Goal: Answer question/provide support: Share knowledge or assist other users

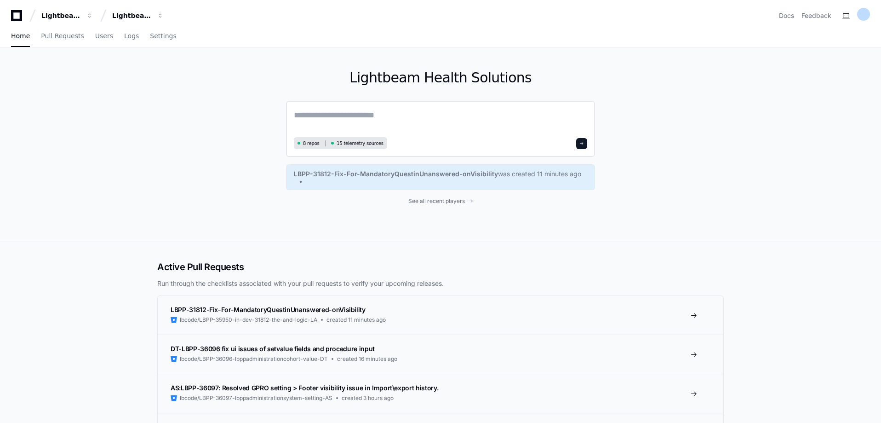
click at [358, 117] on textarea at bounding box center [440, 122] width 293 height 26
type textarea "*"
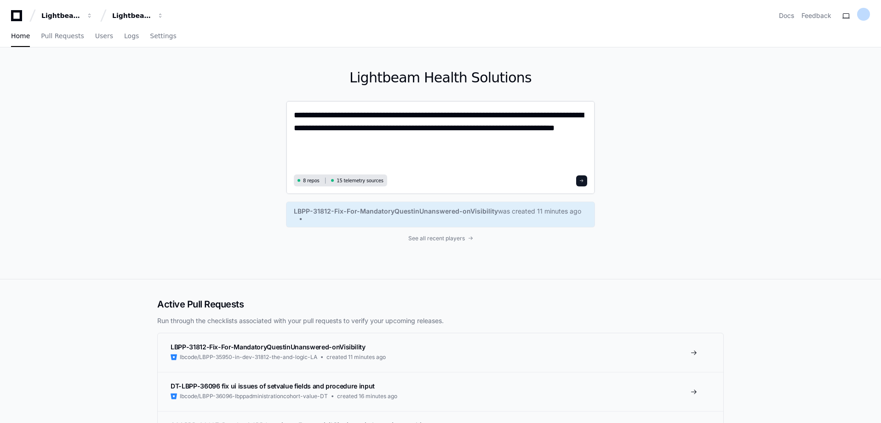
paste textarea "**********"
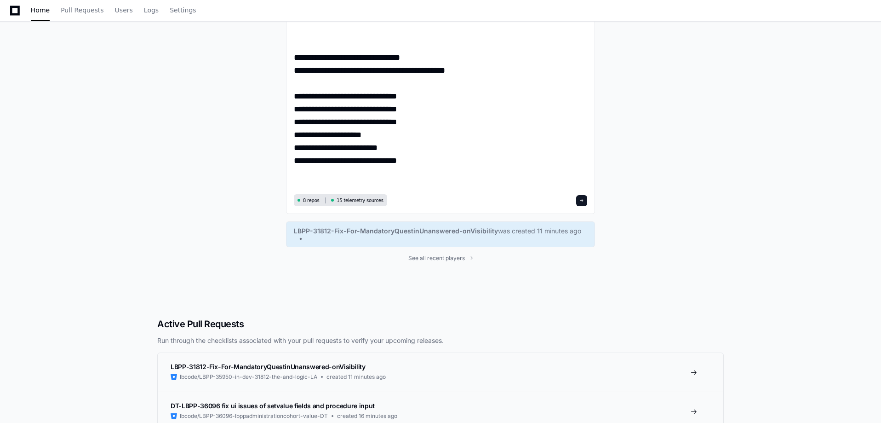
scroll to position [322, 0]
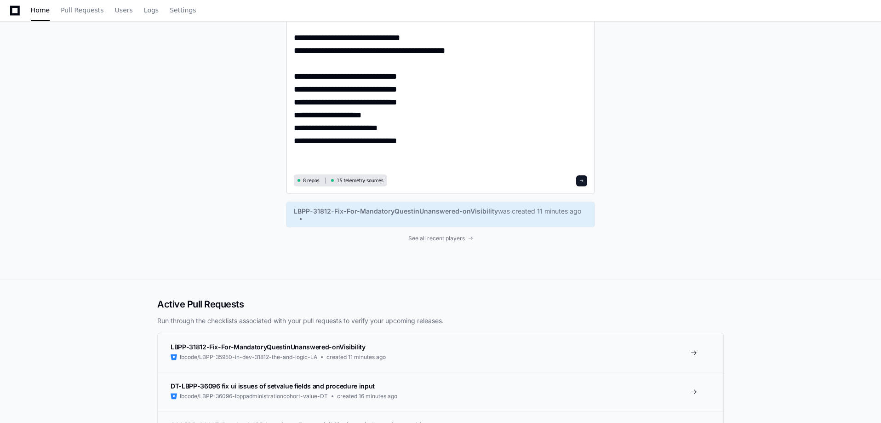
type textarea "**********"
click at [582, 179] on span at bounding box center [582, 180] width 5 height 5
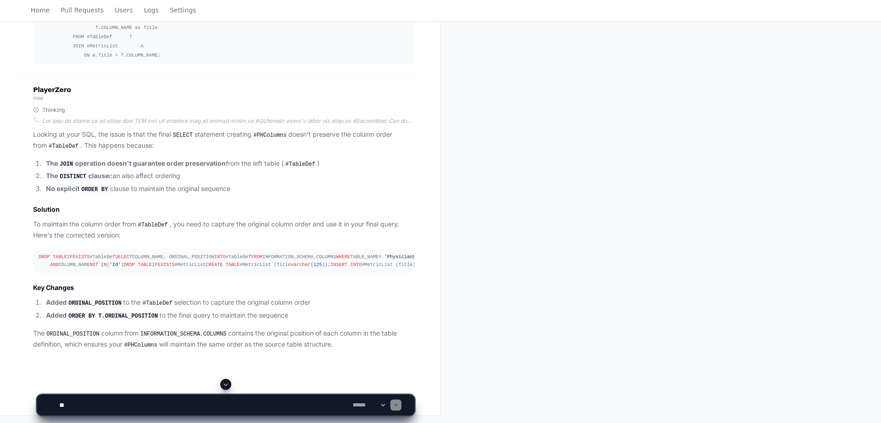
scroll to position [517, 0]
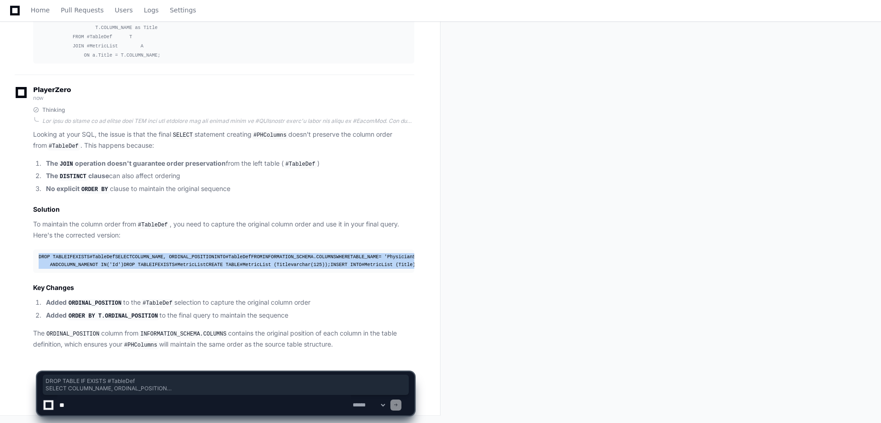
drag, startPoint x: 242, startPoint y: 266, endPoint x: 23, endPoint y: 65, distance: 297.9
click at [23, 106] on div "Thinking Looking at your SQL, the issue is that the final SELECT statement crea…" at bounding box center [215, 227] width 400 height 243
copy div "DROP TABLE IF EXISTS #TableDef SELECT COLUMN_NAME, ORDINAL_POSITION INTO #Table…"
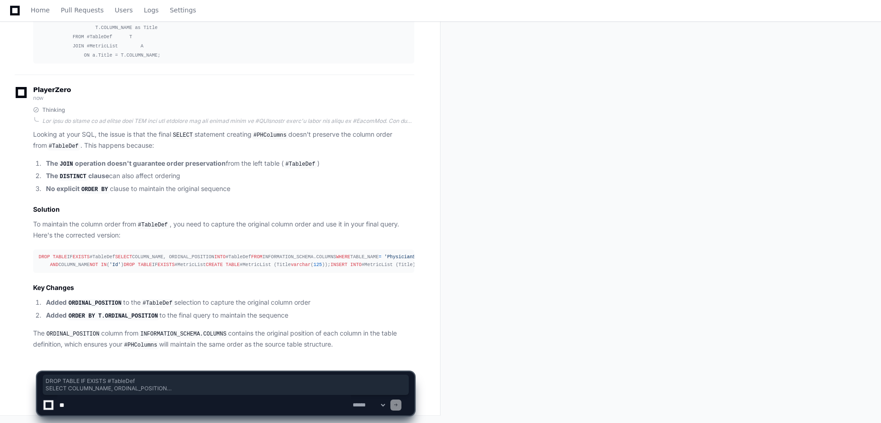
click at [90, 406] on textarea at bounding box center [203, 405] width 293 height 20
type textarea "*"
paste textarea "**********"
type textarea "**********"
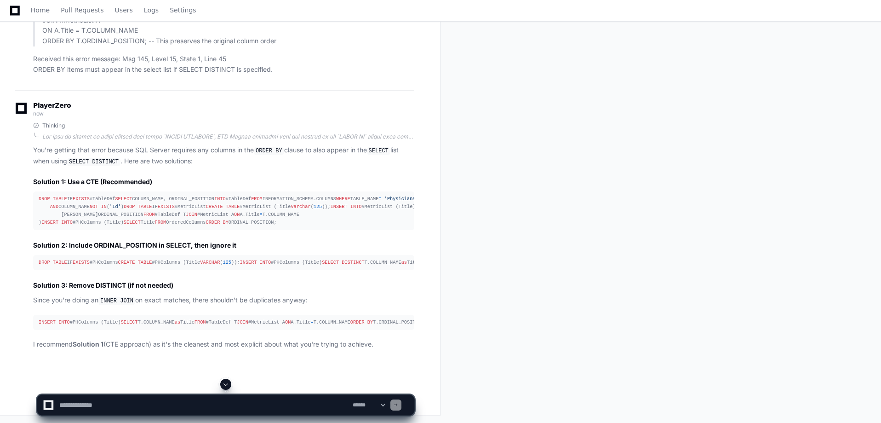
scroll to position [1239, 0]
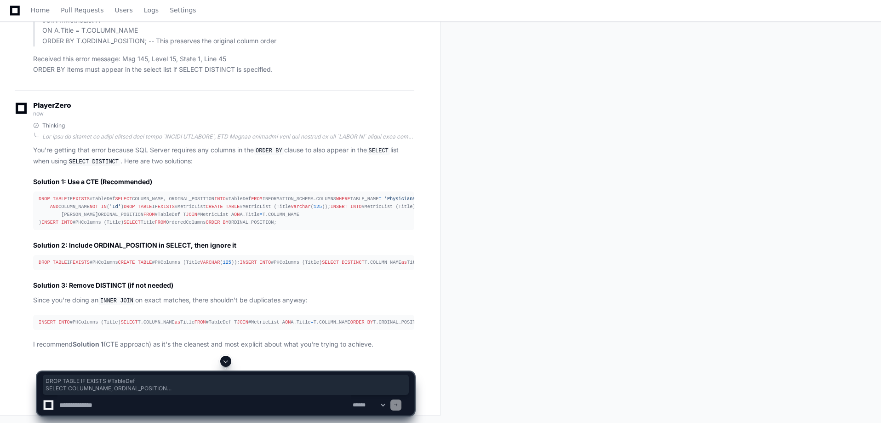
drag, startPoint x: 126, startPoint y: 299, endPoint x: 22, endPoint y: 68, distance: 253.0
click at [22, 122] on div "Thinking You're getting that error because SQL Server requires any columns in t…" at bounding box center [215, 236] width 400 height 228
copy div "DROP TABLE IF EXISTS #TableDef SELECT COLUMN_NAME, ORDINAL_POSITION INTO #Table…"
click at [38, 11] on span "Home" at bounding box center [40, 10] width 19 height 6
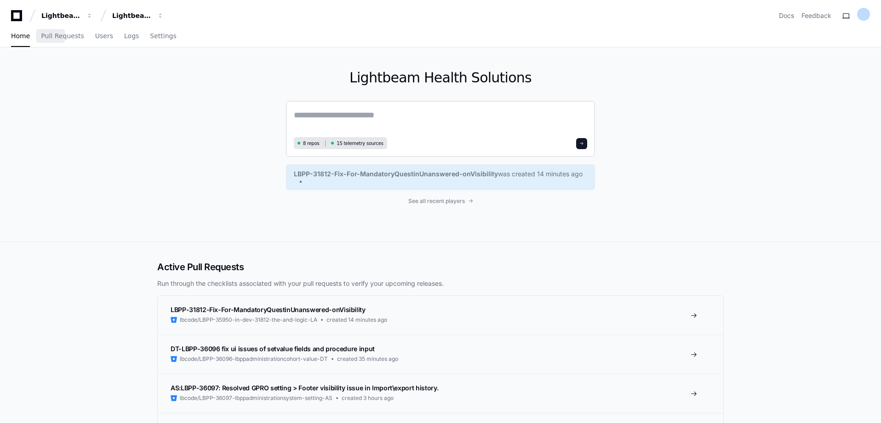
click at [321, 117] on textarea at bounding box center [440, 122] width 293 height 26
paste textarea "**********"
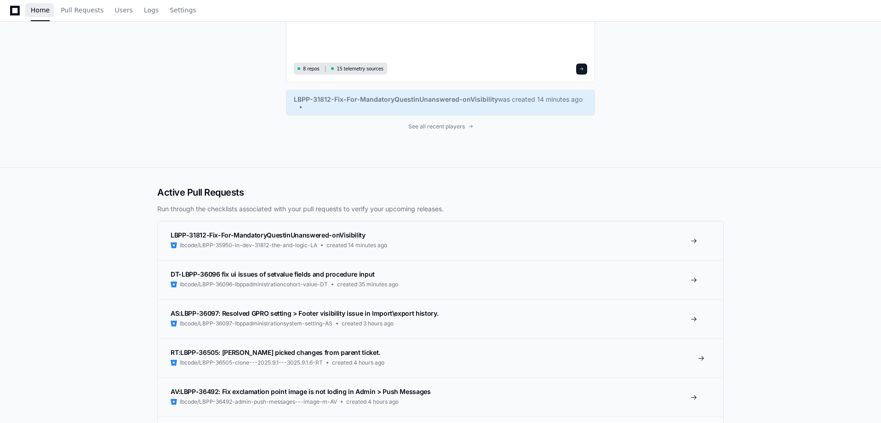
scroll to position [742, 0]
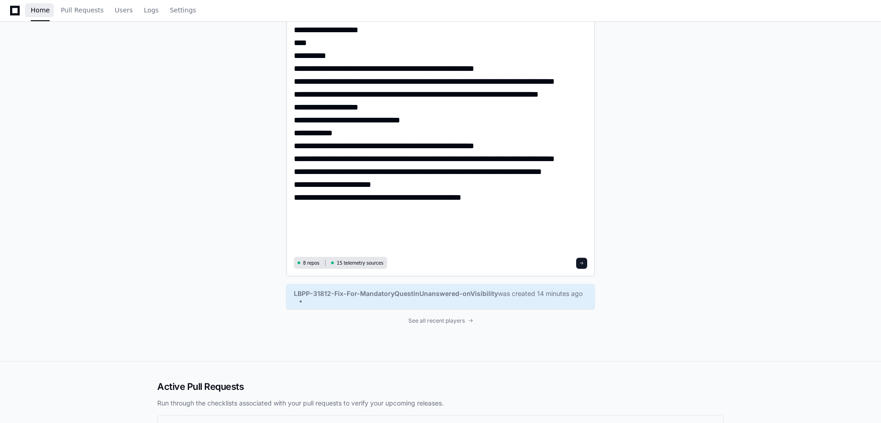
paste textarea "**********"
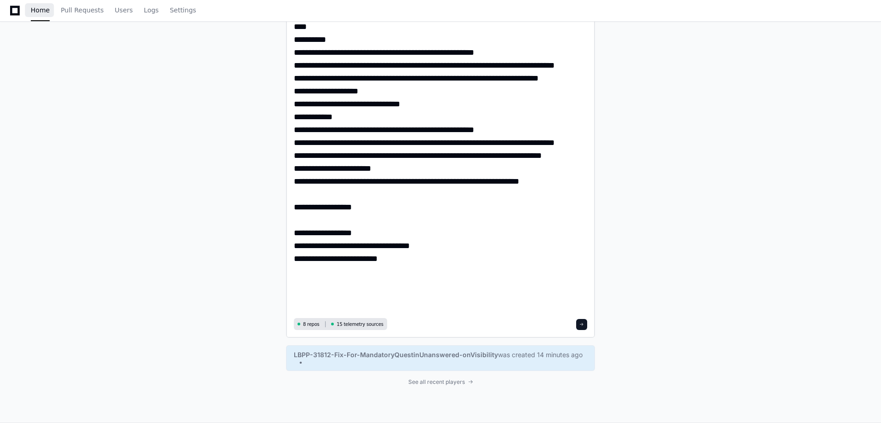
scroll to position [773, 0]
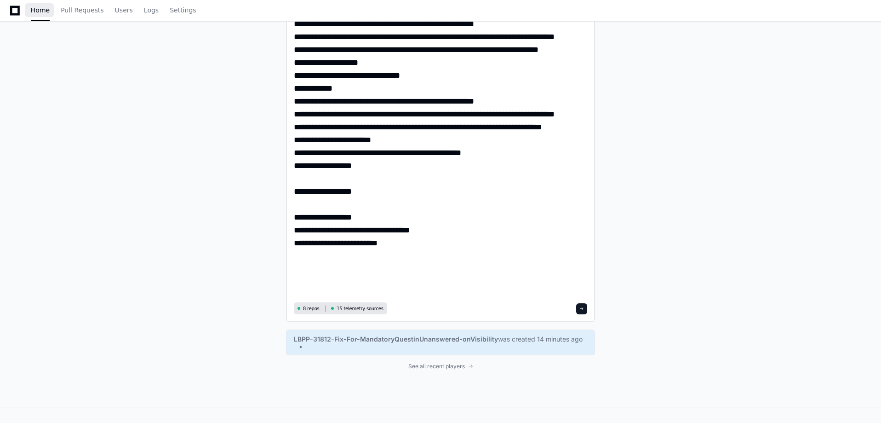
scroll to position [770, 0]
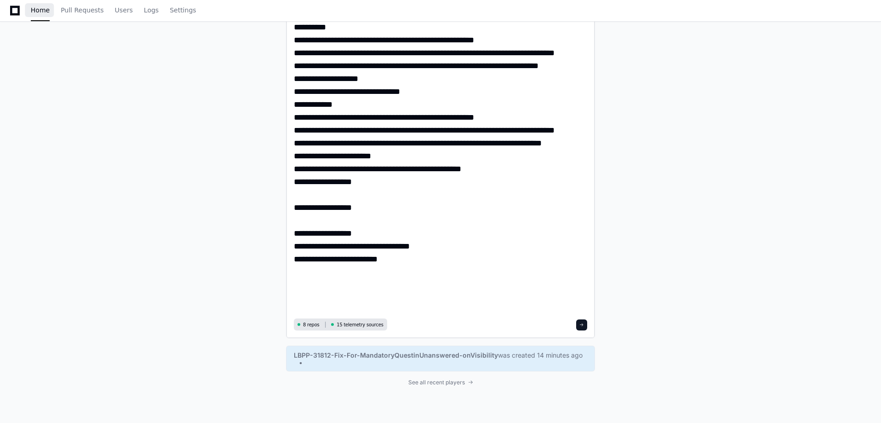
drag, startPoint x: 364, startPoint y: 274, endPoint x: 288, endPoint y: 224, distance: 91.3
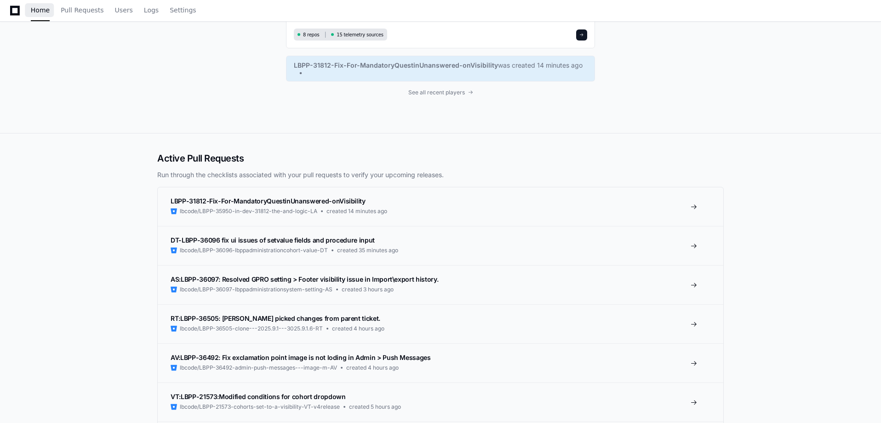
scroll to position [855, 0]
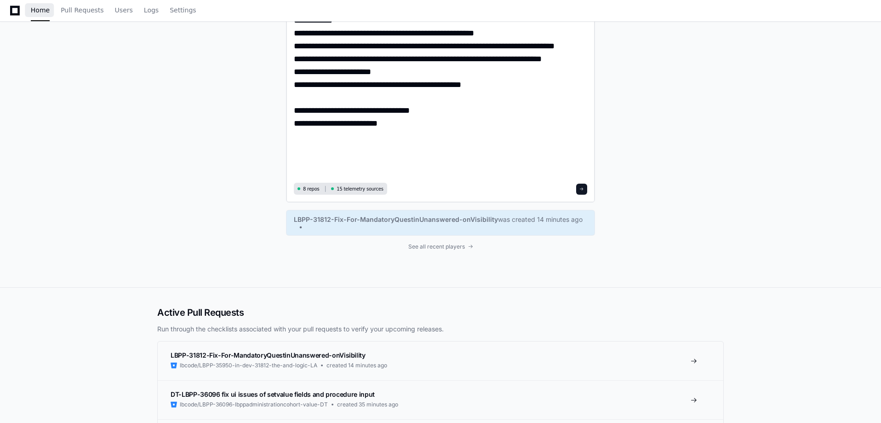
type textarea "**********"
click at [584, 189] on span at bounding box center [582, 189] width 5 height 5
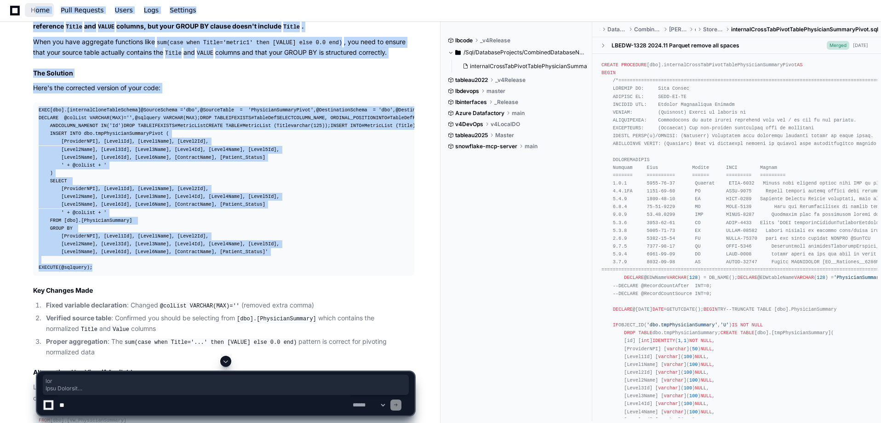
scroll to position [1091, 0]
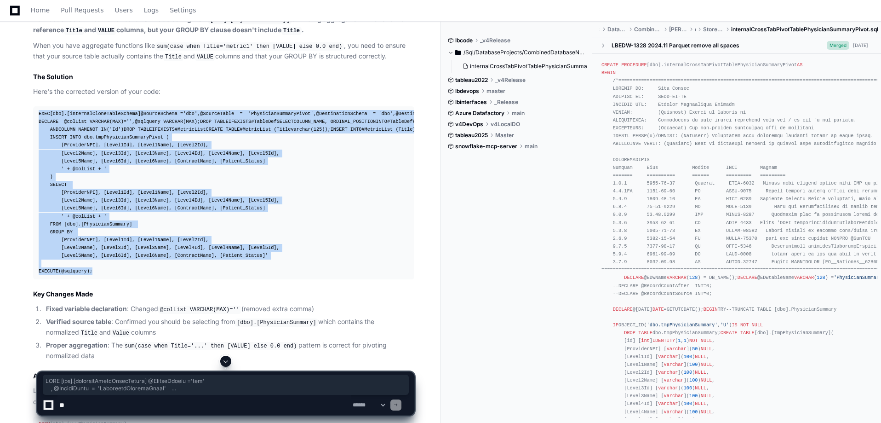
drag, startPoint x: 92, startPoint y: 277, endPoint x: 37, endPoint y: 110, distance: 175.9
click at [37, 110] on pre "EXEC [dbo].[internalCloneTableSchema] @SourceSchema = 'dbo' , @SourceTable = 'P…" at bounding box center [223, 192] width 381 height 173
copy div "EXEC [dbo].[internalCloneTableSchema] @SourceSchema = 'dbo' , @SourceTable = 'P…"
click at [116, 409] on textarea at bounding box center [203, 405] width 293 height 20
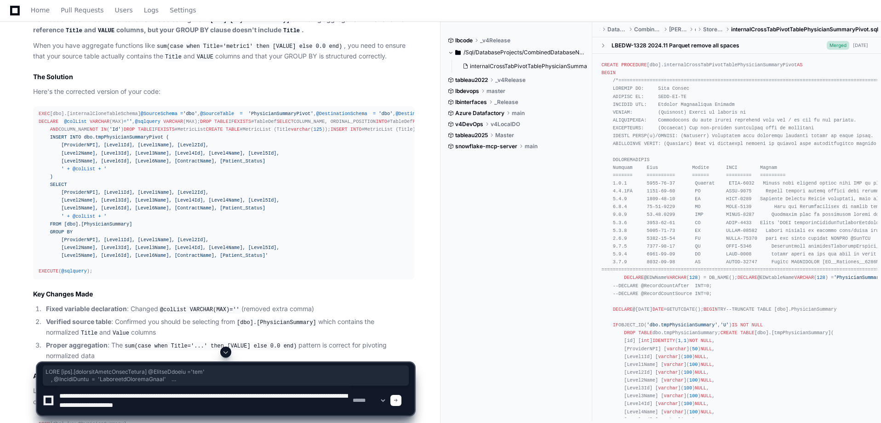
type textarea "**********"
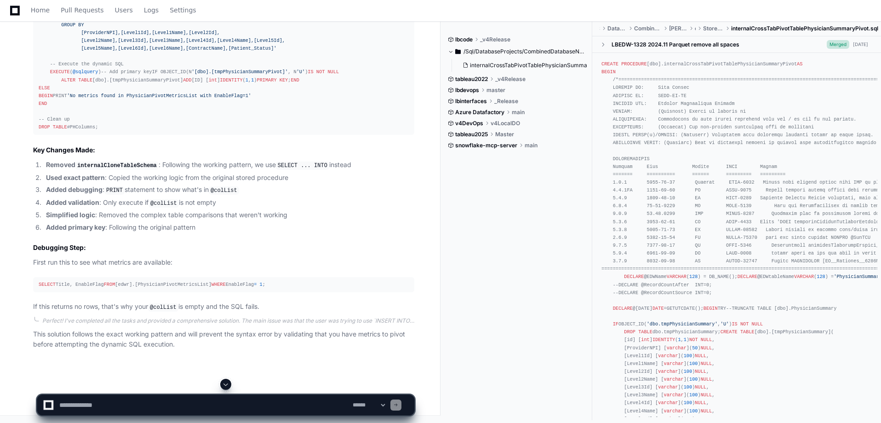
scroll to position [3277, 0]
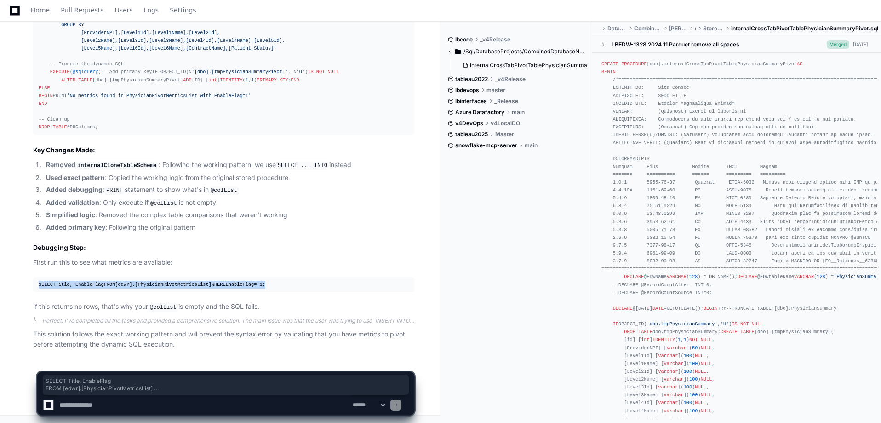
drag, startPoint x: 95, startPoint y: 287, endPoint x: 34, endPoint y: 271, distance: 63.1
click at [34, 277] on pre "SELECT Title, EnableFlag FROM [edwr].[PhysicianPivotMetricsList] WHERE EnableFl…" at bounding box center [223, 284] width 381 height 15
copy div "SELECT Title, EnableFlag FROM [edwr].[PhysicianPivotMetricsList] WHERE EnableFl…"
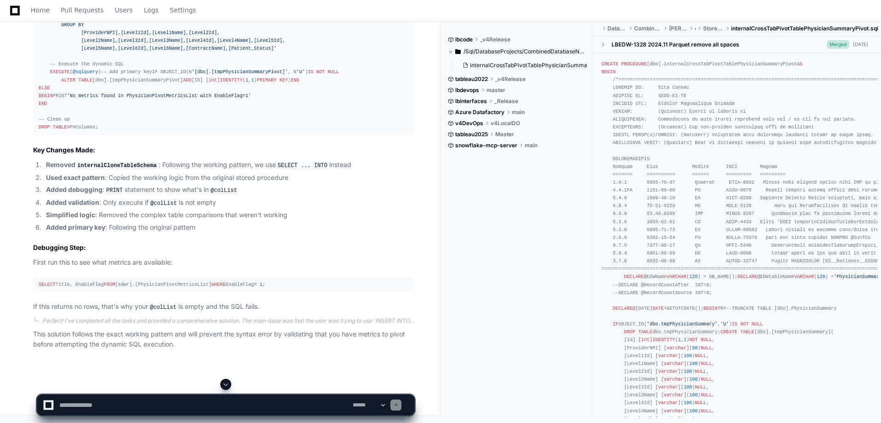
click at [50, 132] on div "-- Drop the table if it exists IF OBJECT_ID(N '[dbo].[tmpPhysicianSummaryPivot]…" at bounding box center [224, 13] width 370 height 236
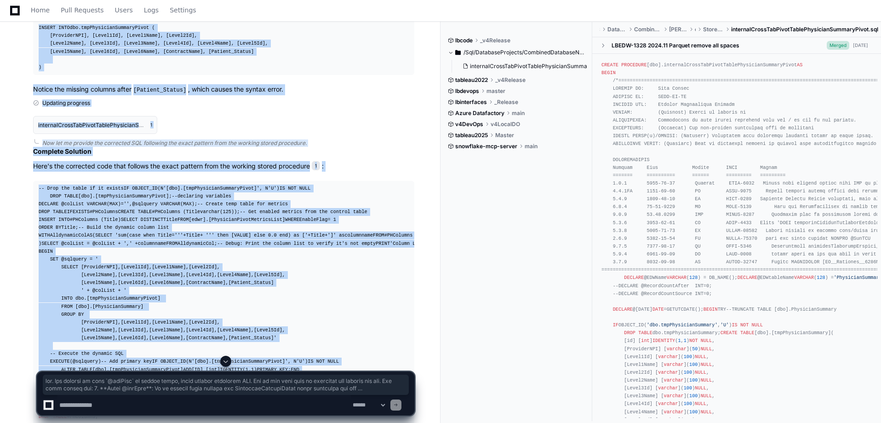
drag, startPoint x: 50, startPoint y: 274, endPoint x: 95, endPoint y: 277, distance: 44.8
click at [95, 277] on div "PlayerZero a minute ago Thinking Making a plan Debug the @colList variable to s…" at bounding box center [215, 228] width 400 height 854
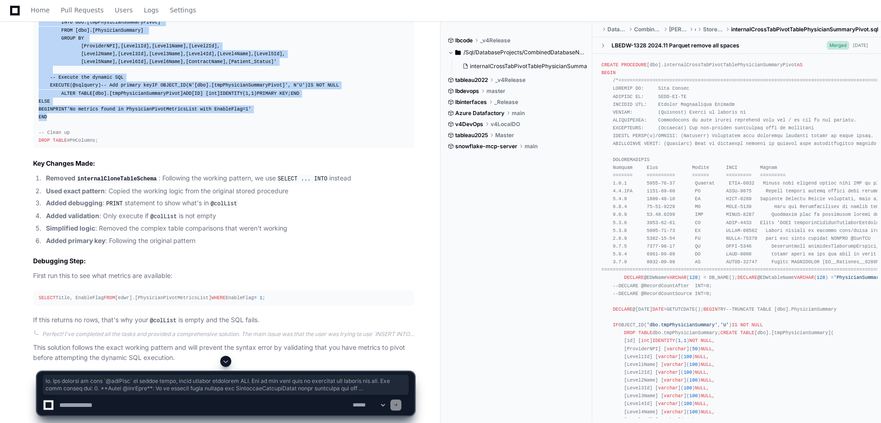
scroll to position [2763, 0]
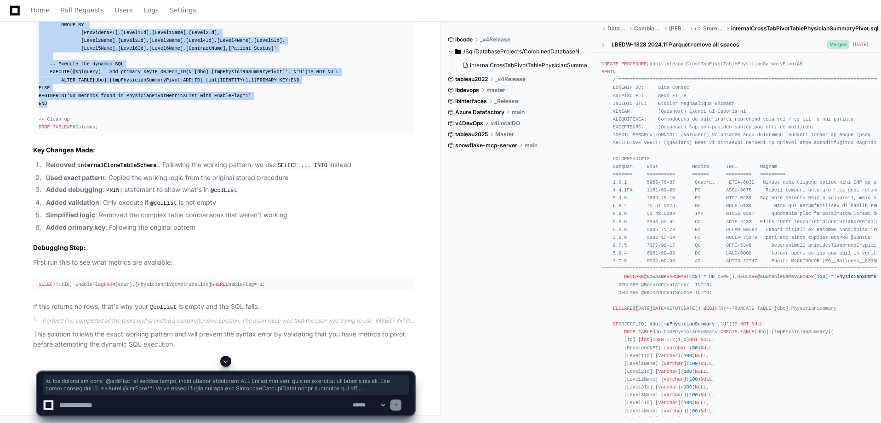
click at [40, 132] on div "-- Drop the table if it exists IF OBJECT_ID(N '[dbo].[tmpPhysicianSummaryPivot]…" at bounding box center [224, 13] width 370 height 236
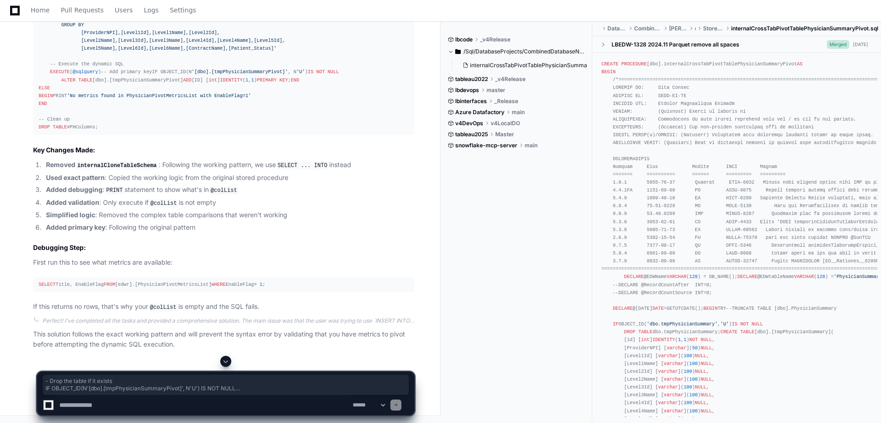
drag, startPoint x: 40, startPoint y: 178, endPoint x: 191, endPoint y: 353, distance: 231.6
click at [191, 132] on div "-- Drop the table if it exists IF OBJECT_ID(N '[dbo].[tmpPhysicianSummaryPivot]…" at bounding box center [224, 13] width 370 height 236
click at [98, 132] on div "-- Drop the table if it exists IF OBJECT_ID(N '[dbo].[tmpPhysicianSummaryPivot]…" at bounding box center [224, 13] width 370 height 236
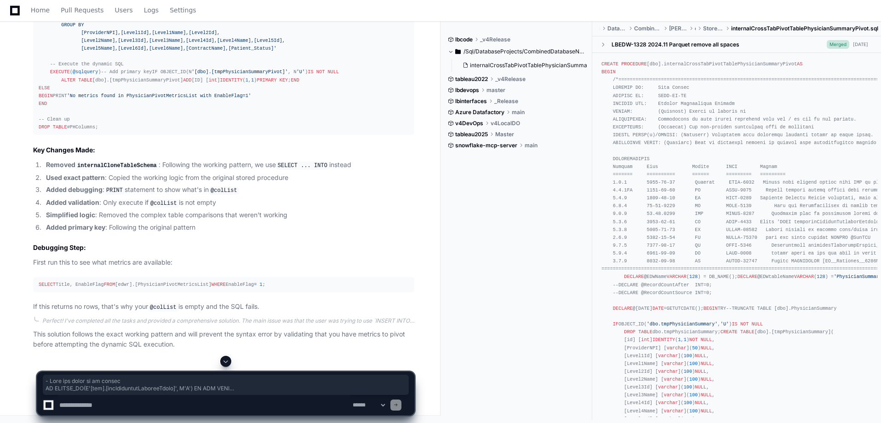
copy div "- Drop the table if it exists IF OBJECT_ID(N '[dbo].[tmpPhysicianSummaryPivot]'…"
click at [138, 409] on textarea at bounding box center [203, 405] width 293 height 20
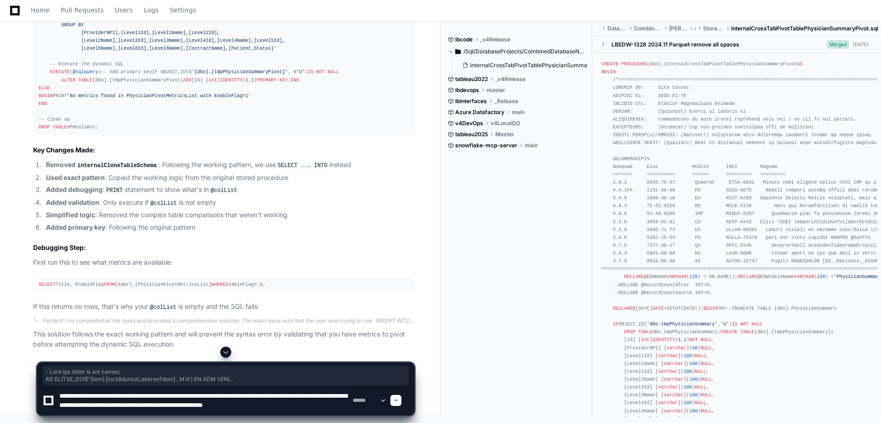
scroll to position [3, 0]
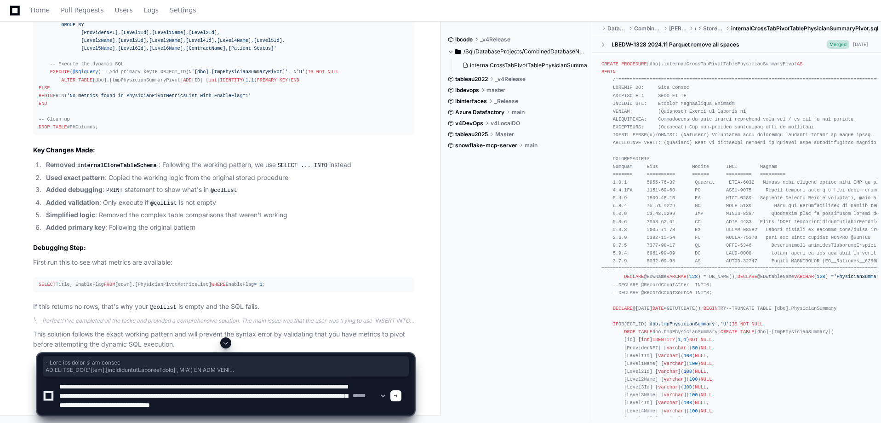
type textarea "**********"
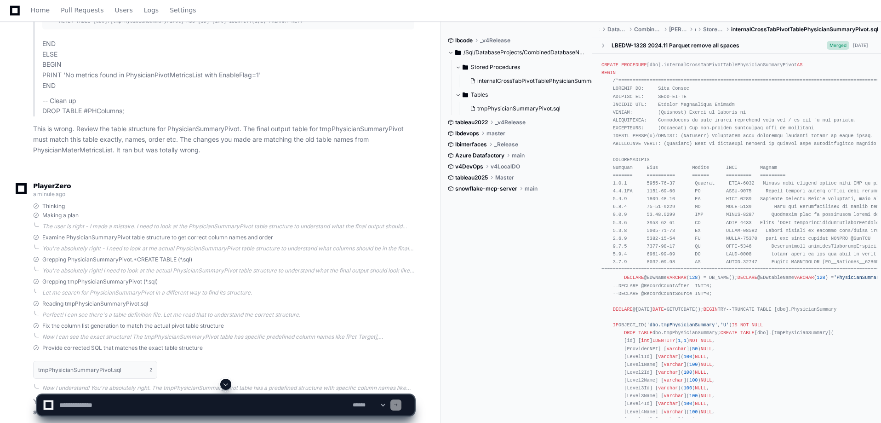
scroll to position [3775, 0]
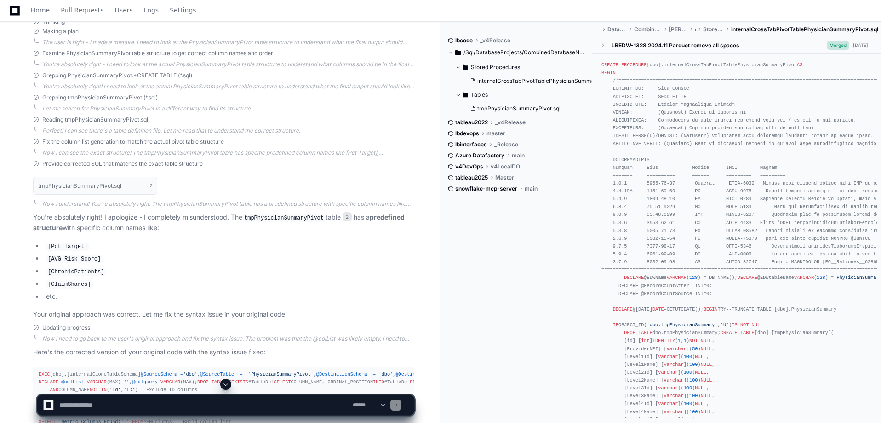
click at [141, 410] on textarea at bounding box center [203, 405] width 293 height 20
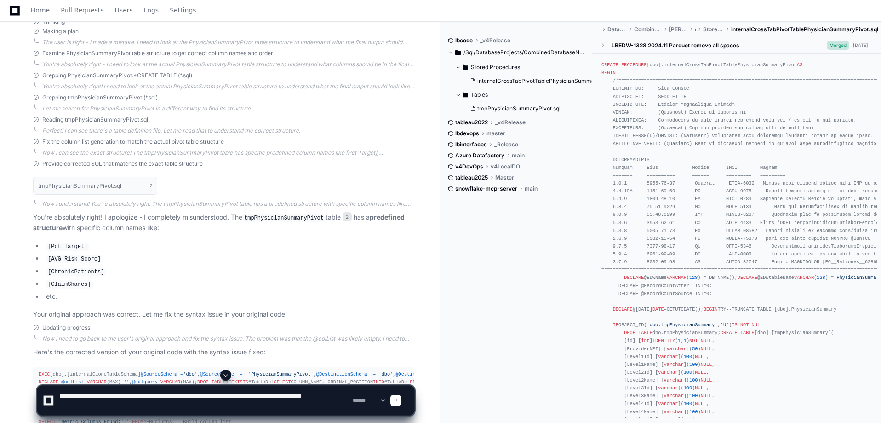
type textarea "**********"
click at [402, 398] on div at bounding box center [396, 400] width 11 height 11
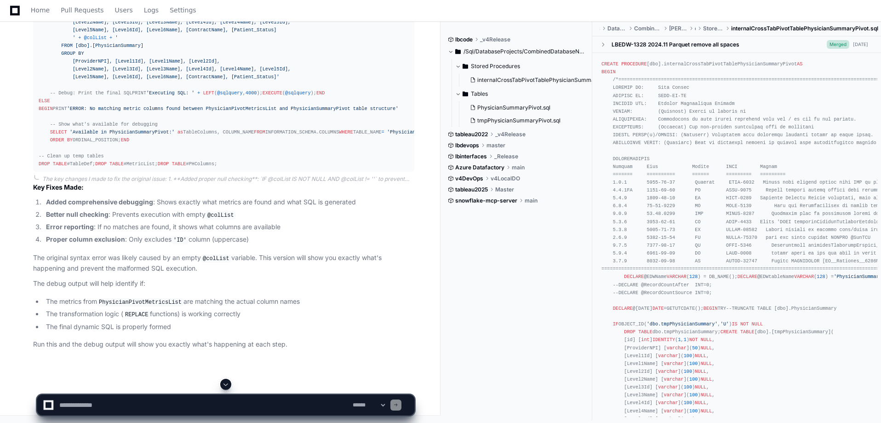
scroll to position [6280, 0]
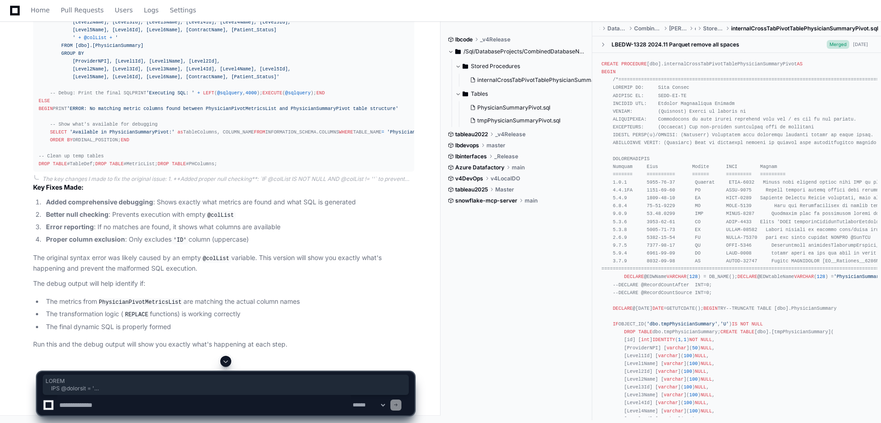
drag, startPoint x: 73, startPoint y: 319, endPoint x: 36, endPoint y: 23, distance: 298.5
click at [36, 23] on pre "EXEC [dbo].[internalCloneTableSchema] @SourceSchema = 'dbo' , @SourceTable = 'P…" at bounding box center [223, 18] width 381 height 307
copy div "EXEC [dbo].[internalCloneTableSchema] @SourceSchema = 'dbo' , @SourceTable = 'P…"
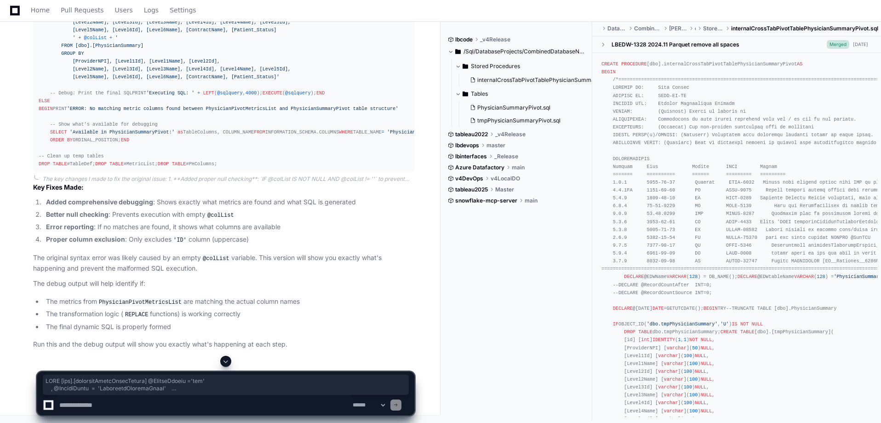
click at [93, 407] on textarea at bounding box center [203, 405] width 293 height 20
type textarea "*"
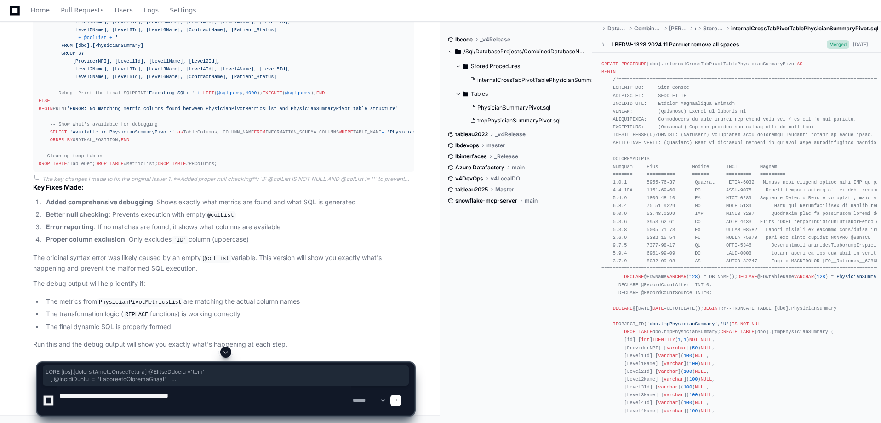
paste textarea "**********"
type textarea "**********"
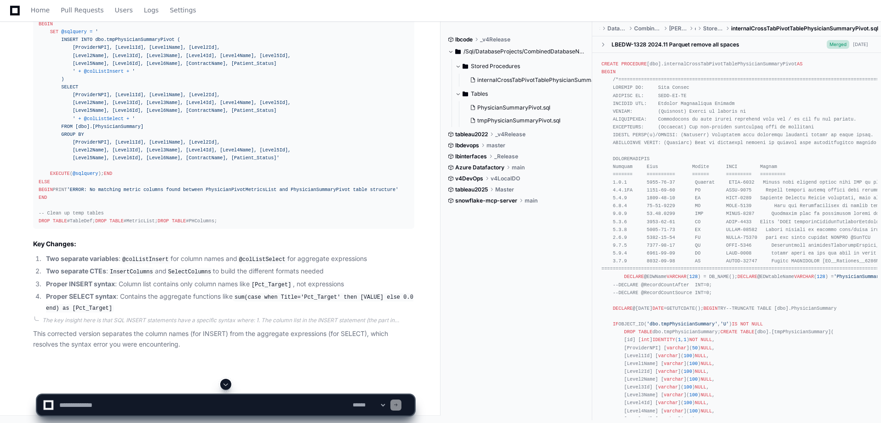
scroll to position [8973, 0]
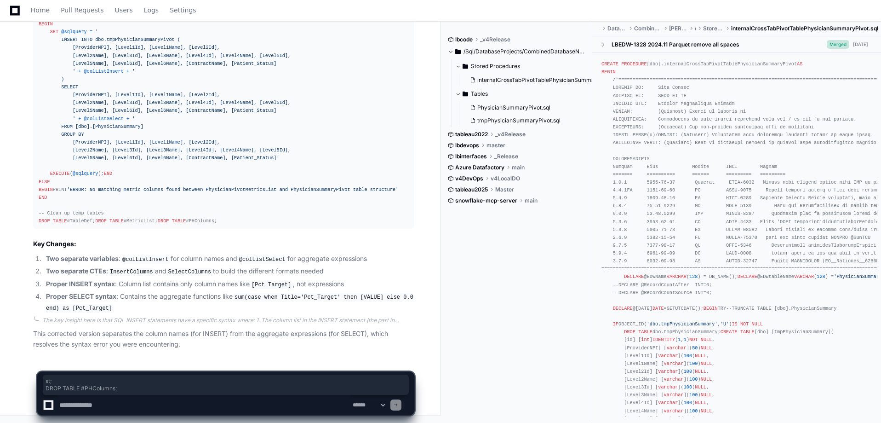
drag, startPoint x: 112, startPoint y: 222, endPoint x: 92, endPoint y: 219, distance: 20.5
click at [92, 219] on div "EXEC [dbo].[internalCloneTableSchema] @SourceSchema = 'dbo' , @SourceTable = 'P…" at bounding box center [224, 75] width 370 height 299
click at [110, 220] on div "EXEC [dbo].[internalCloneTableSchema] @SourceSchema = 'dbo' , @SourceTable = 'P…" at bounding box center [224, 75] width 370 height 299
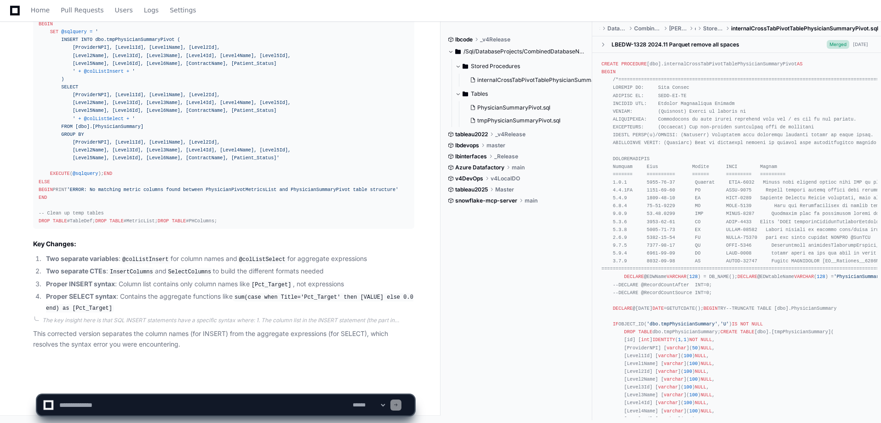
click at [96, 224] on div "EXEC [dbo].[internalCloneTableSchema] @SourceSchema = 'dbo' , @SourceTable = 'P…" at bounding box center [224, 75] width 370 height 299
click at [38, 191] on pre "EXEC [dbo].[internalCloneTableSchema] @SourceSchema = 'dbo' , @SourceTable = 'P…" at bounding box center [223, 75] width 381 height 307
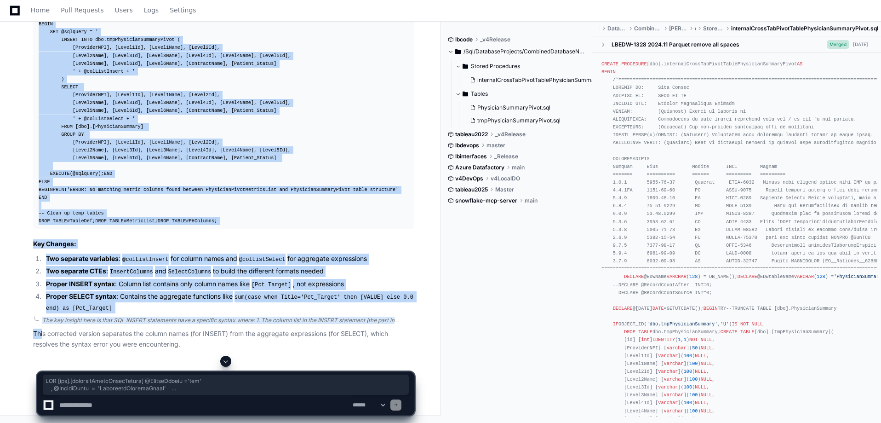
scroll to position [8973, 0]
drag, startPoint x: 40, startPoint y: 190, endPoint x: 128, endPoint y: 223, distance: 94.1
click at [128, 223] on div "EXEC [dbo].[internalCloneTableSchema] @SourceSchema = 'dbo' , @SourceTable = 'P…" at bounding box center [224, 75] width 370 height 299
copy div "XEC [dbo].[internalCloneTableSchema] @SourceSchema = 'dbo' , @SourceTable = 'Ph…"
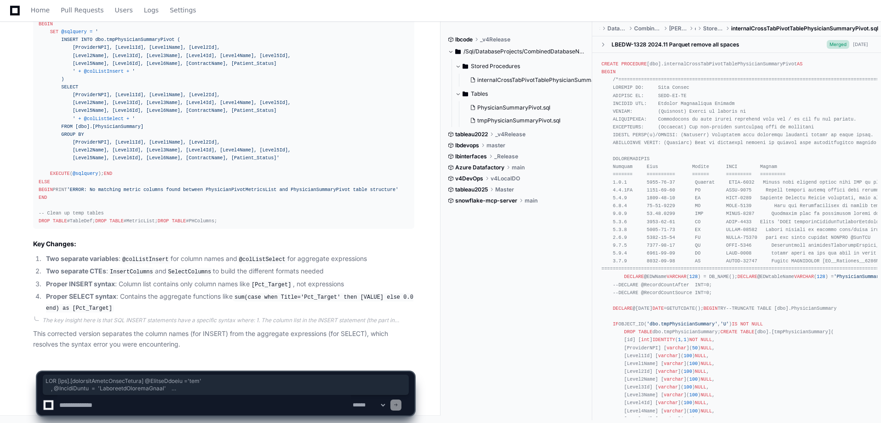
click at [137, 408] on textarea at bounding box center [203, 405] width 293 height 20
paste textarea "**********"
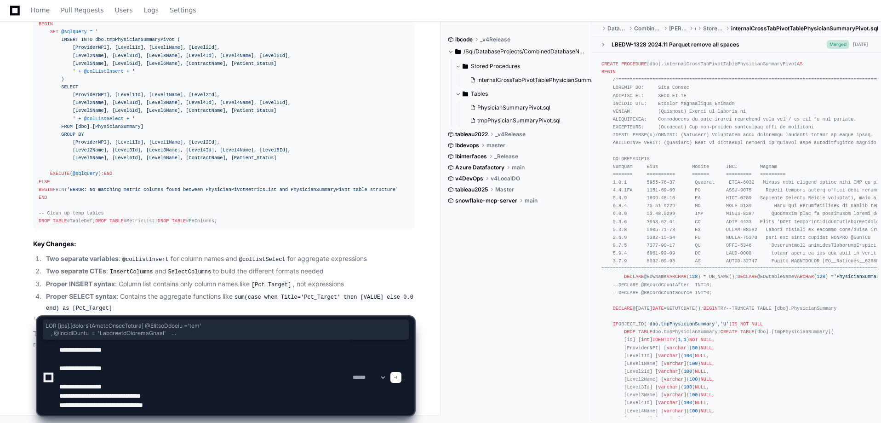
type textarea "**********"
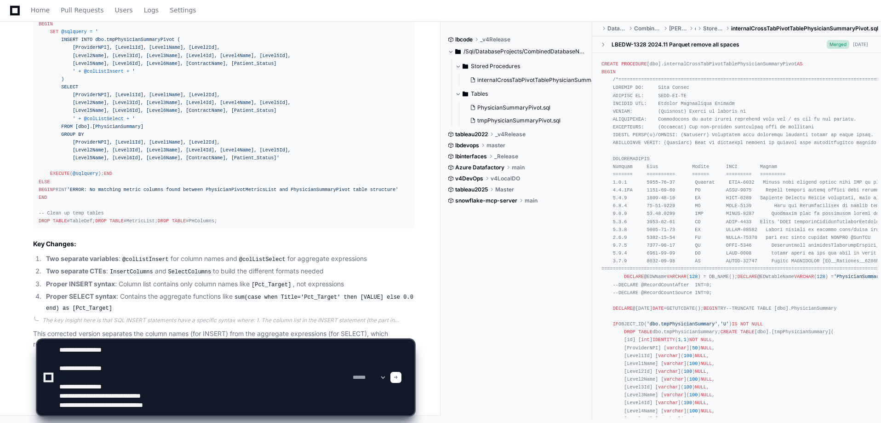
click at [398, 377] on span at bounding box center [396, 377] width 5 height 5
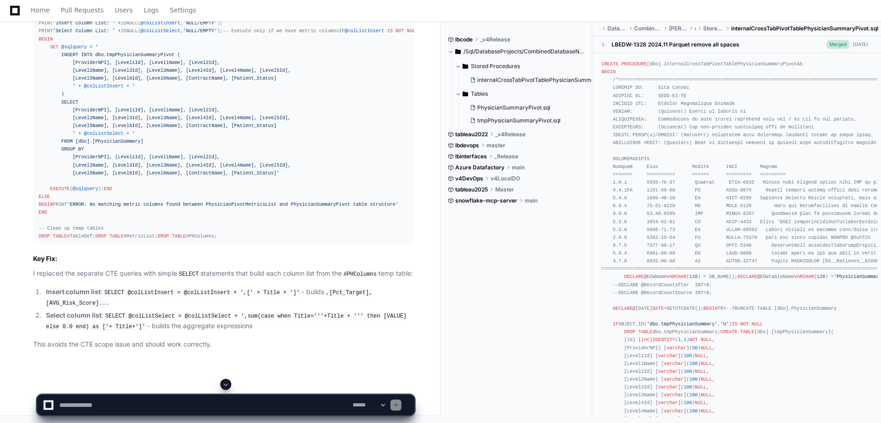
scroll to position [9893, 0]
click at [98, 240] on div "EXEC [dbo].[internalCloneTableSchema] @SourceSchema = 'dbo' , @SourceTable = 'P…" at bounding box center [224, 90] width 370 height 299
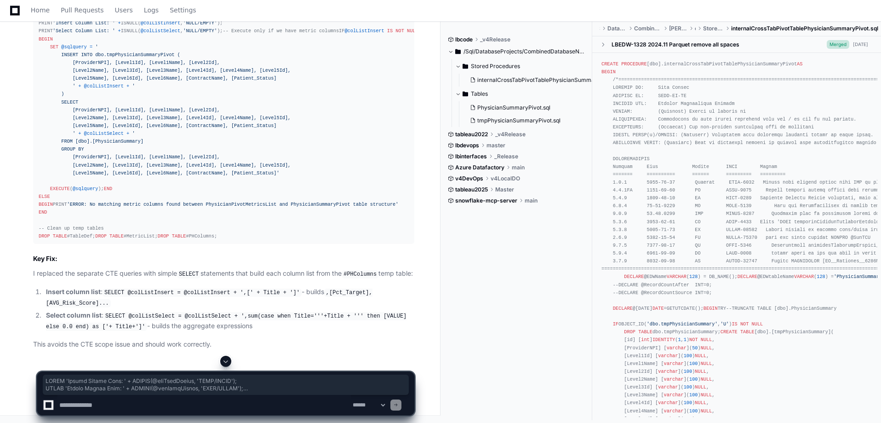
drag, startPoint x: 98, startPoint y: 293, endPoint x: 34, endPoint y: 27, distance: 273.9
click at [34, 27] on pre "EXEC [dbo].[internalCloneTableSchema] @SourceSchema = 'dbo' , @SourceTable = 'P…" at bounding box center [223, 90] width 381 height 307
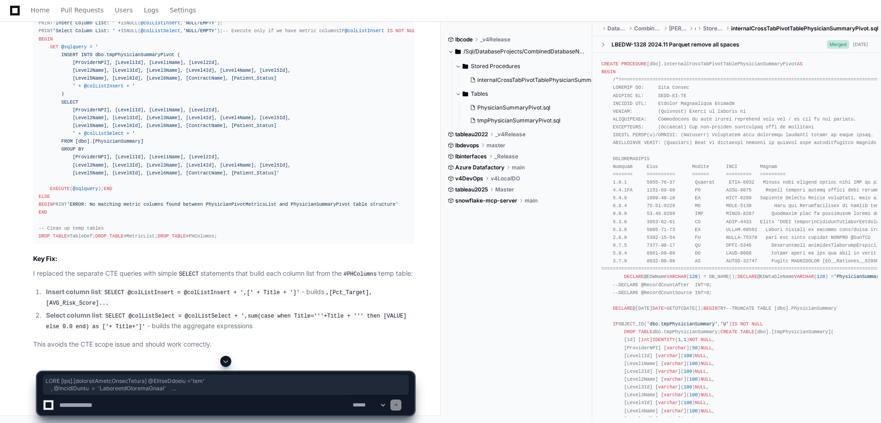
copy div "EXEC [dbo].[internalCloneTableSchema] @SourceSchema = 'dbo' , @SourceTable = 'P…"
click at [99, 405] on textarea at bounding box center [203, 405] width 293 height 20
type textarea "**********"
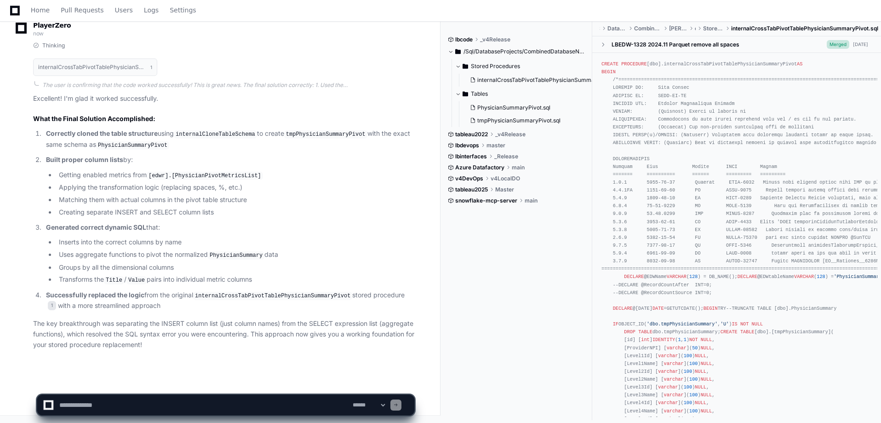
scroll to position [11209, 0]
